Goal: Task Accomplishment & Management: Use online tool/utility

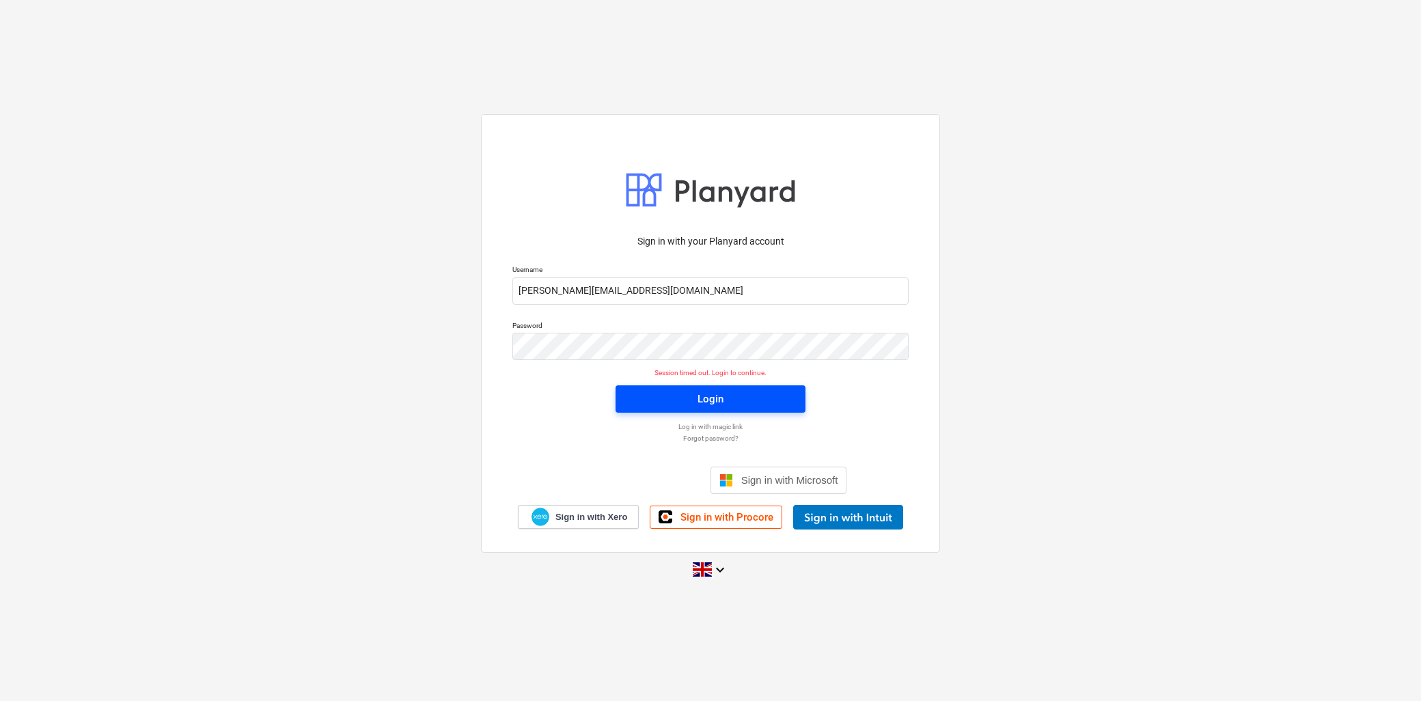
click at [687, 400] on span "Login" at bounding box center [710, 399] width 157 height 18
